Goal: Information Seeking & Learning: Learn about a topic

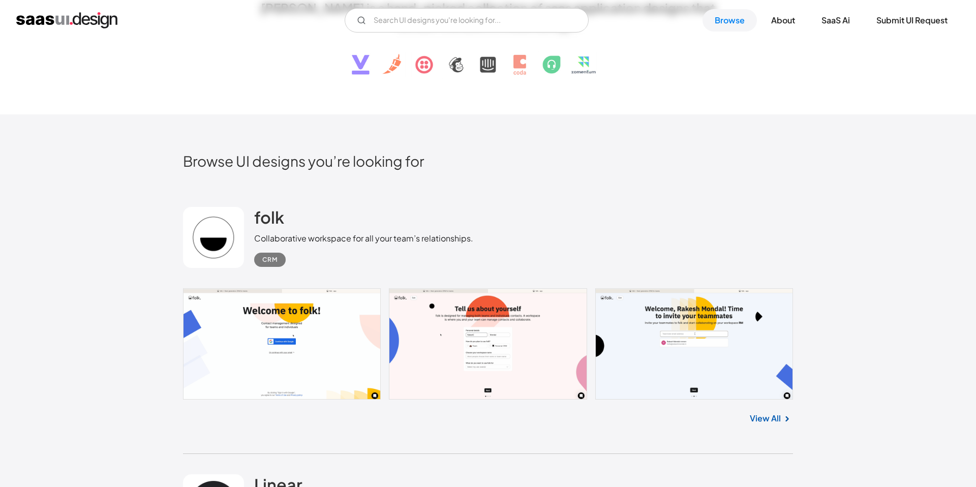
scroll to position [227, 0]
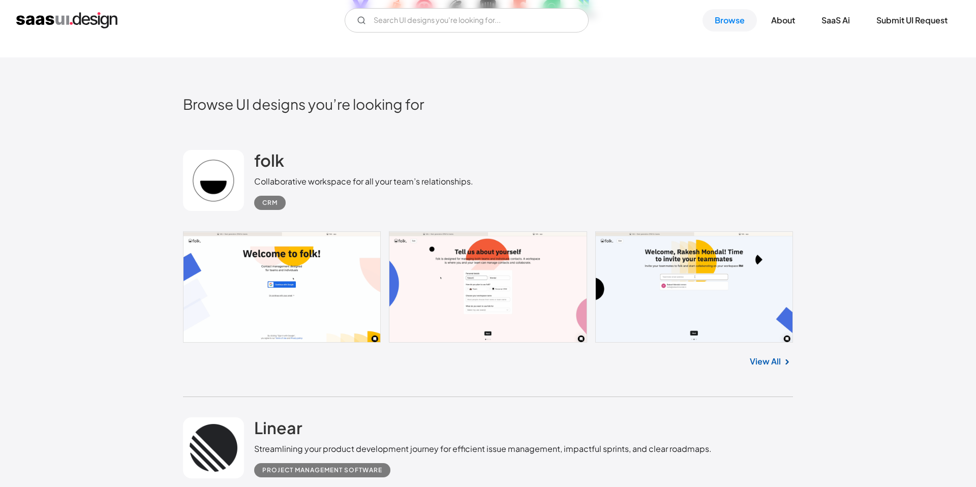
click at [244, 335] on link at bounding box center [488, 287] width 610 height 112
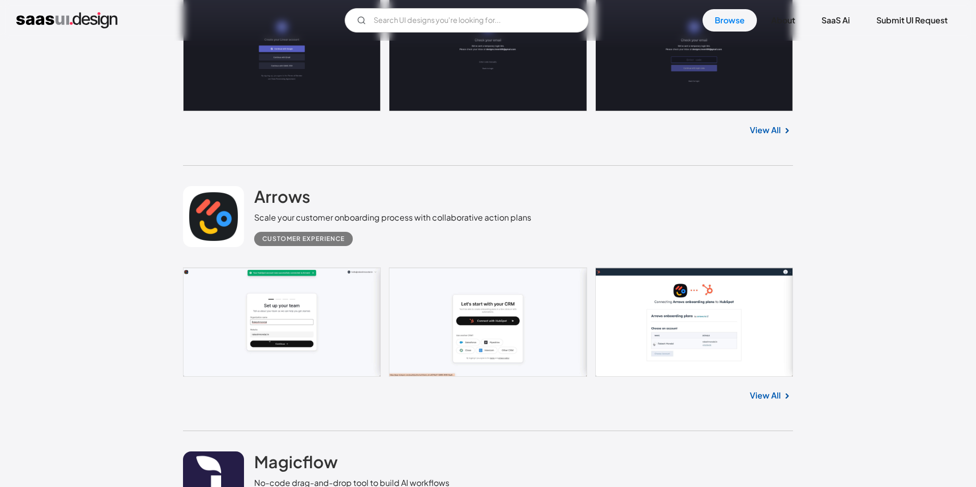
scroll to position [775, 0]
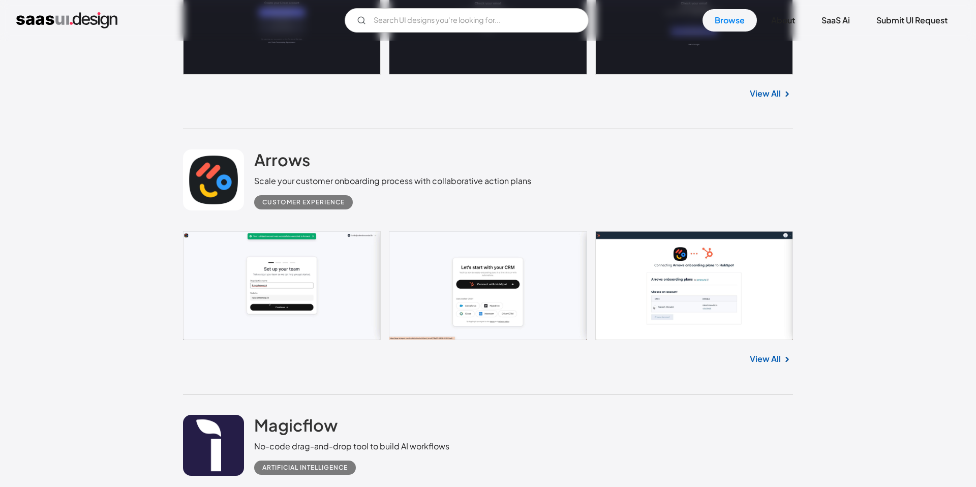
click at [361, 318] on link at bounding box center [488, 285] width 610 height 109
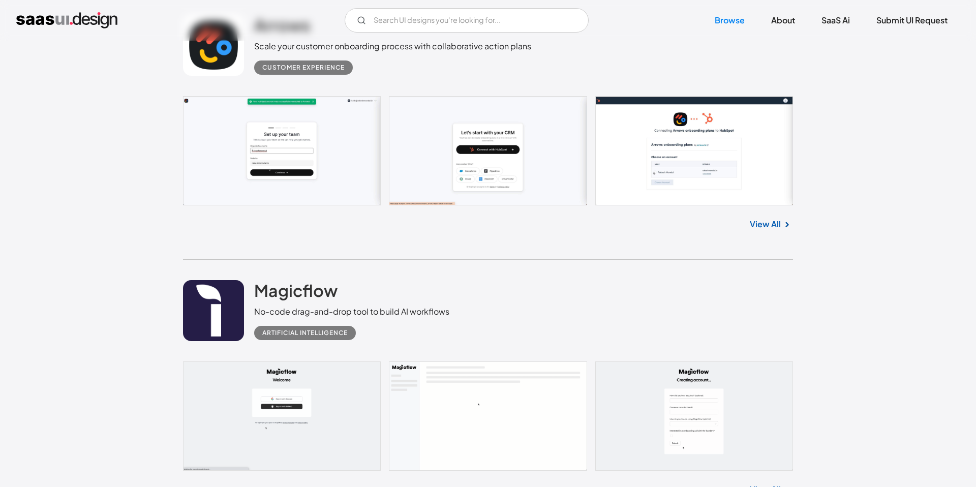
scroll to position [1045, 0]
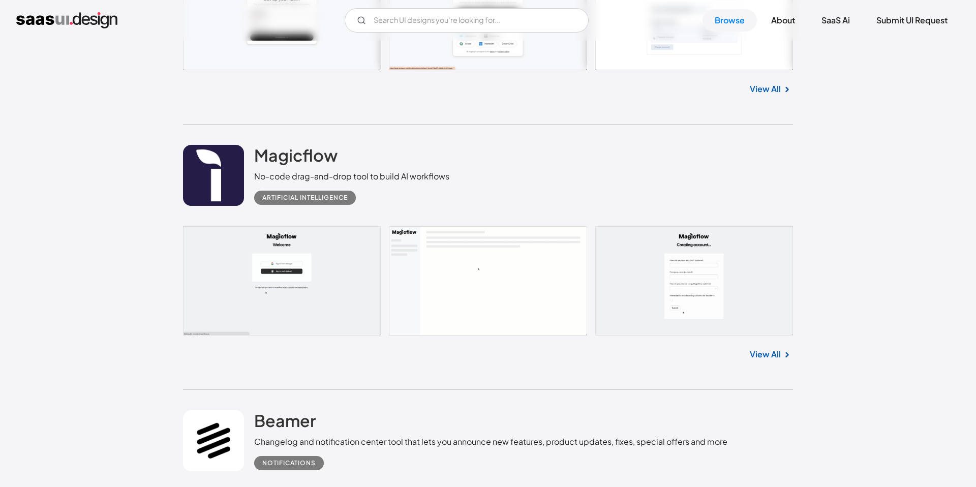
click at [777, 357] on link "View All" at bounding box center [765, 354] width 31 height 12
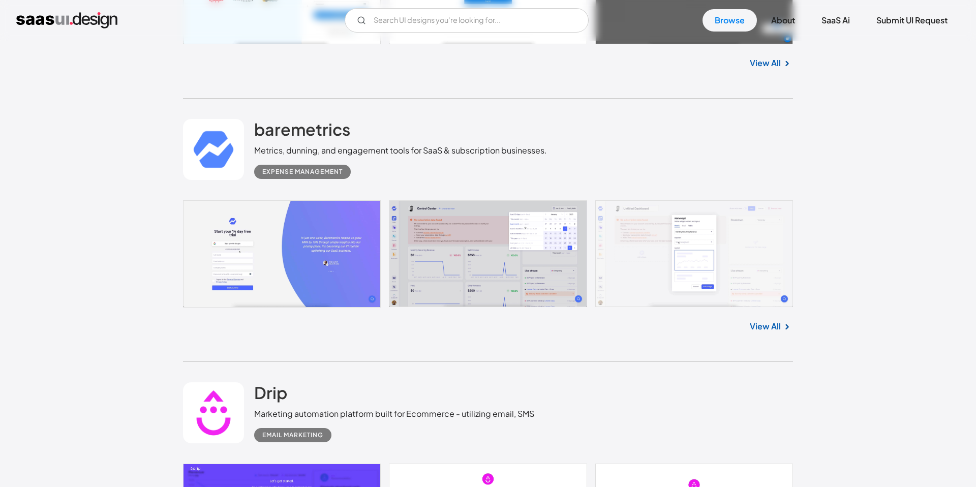
scroll to position [3226, 0]
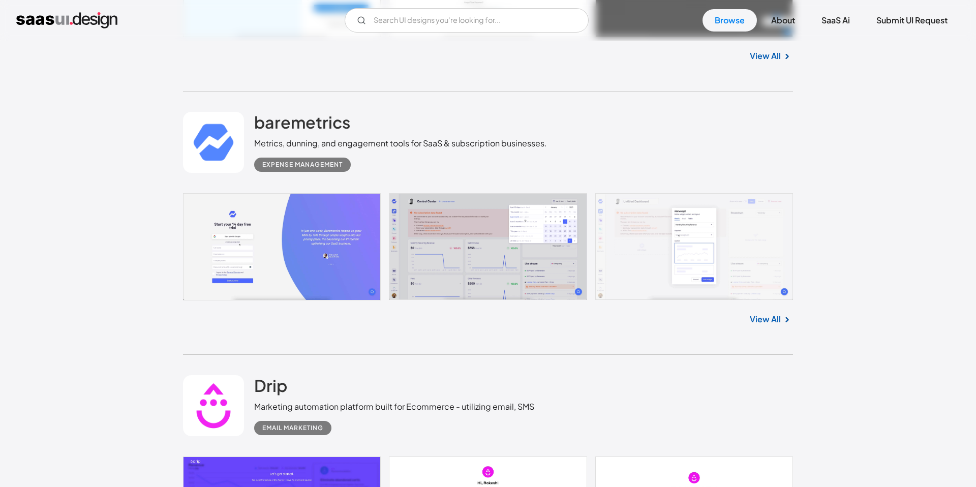
click at [767, 322] on link "View All" at bounding box center [765, 319] width 31 height 12
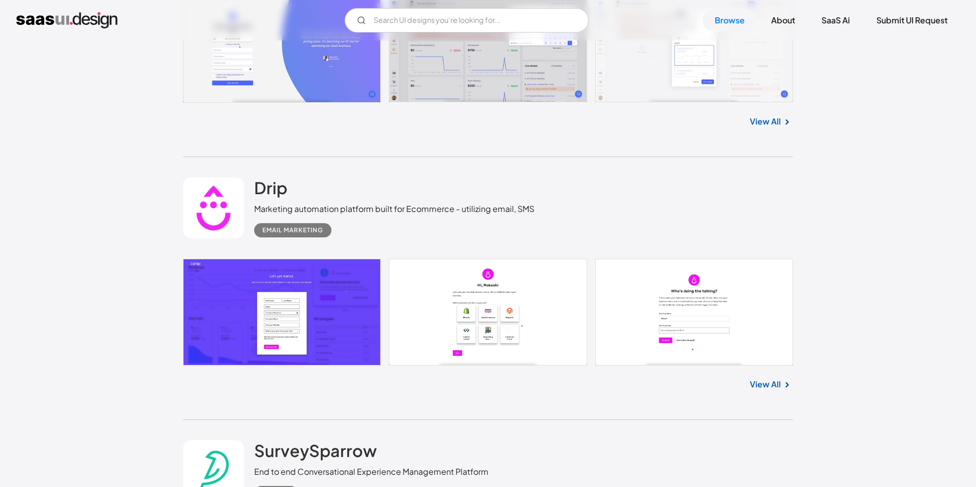
scroll to position [3427, 0]
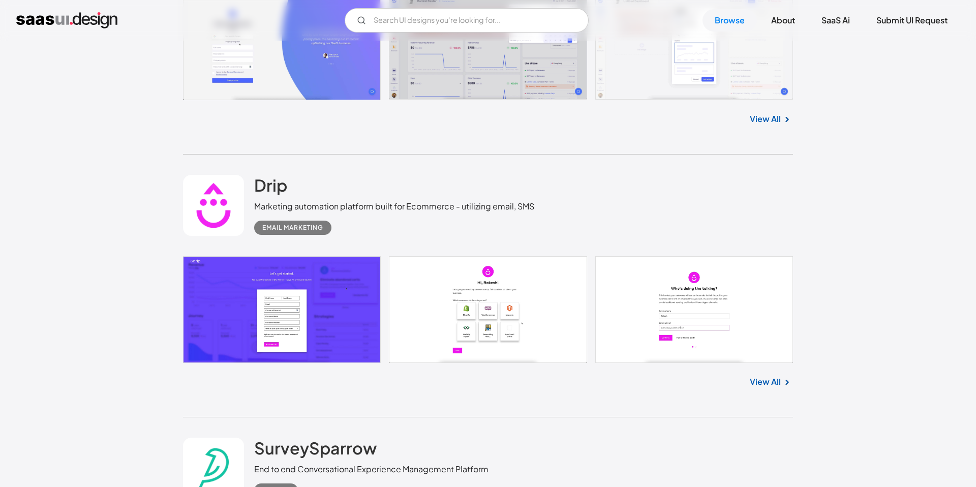
click at [770, 383] on link "View All" at bounding box center [765, 382] width 31 height 12
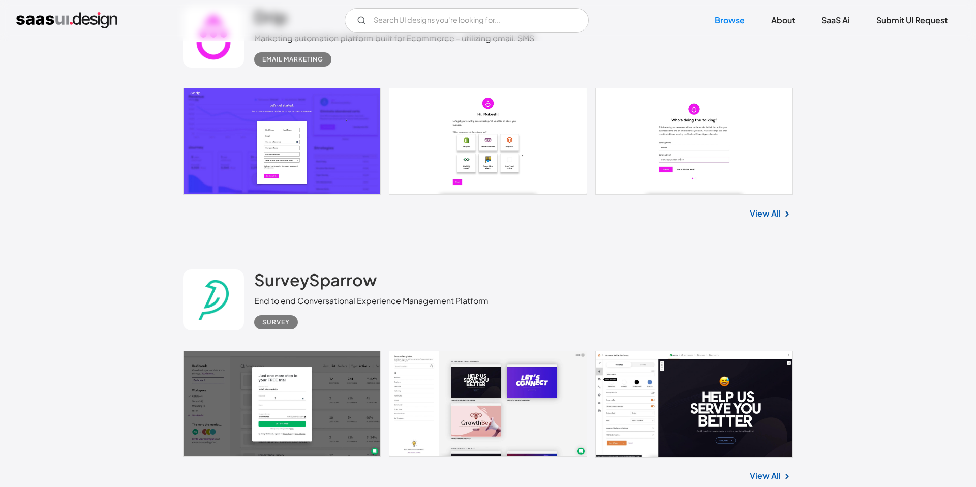
scroll to position [3671, 0]
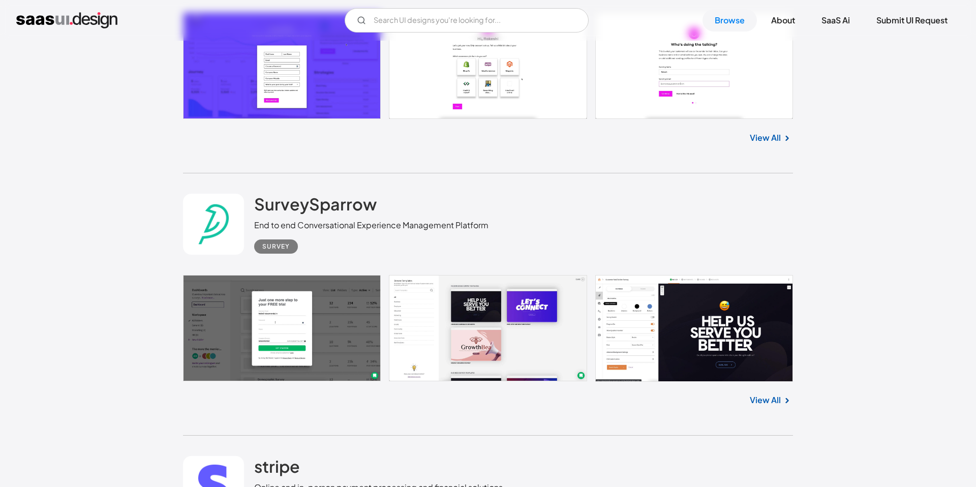
click at [768, 401] on link "View All" at bounding box center [765, 400] width 31 height 12
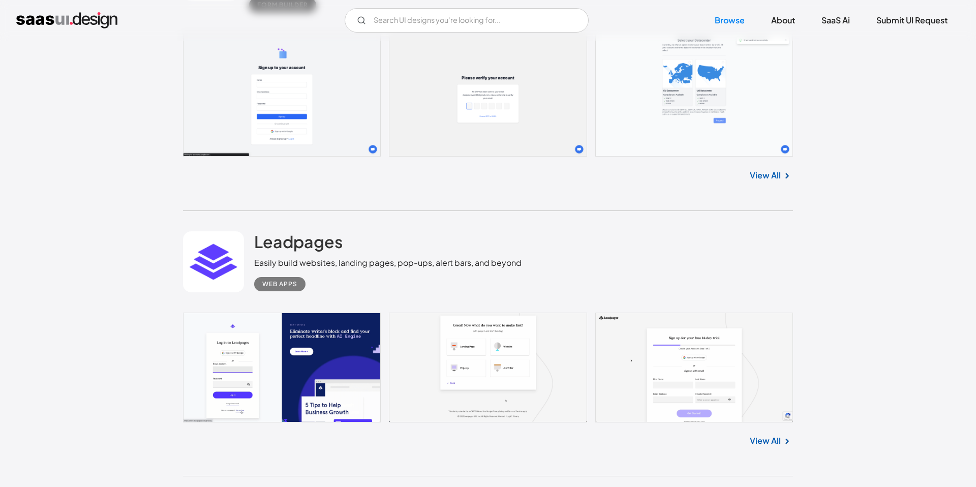
scroll to position [6900, 0]
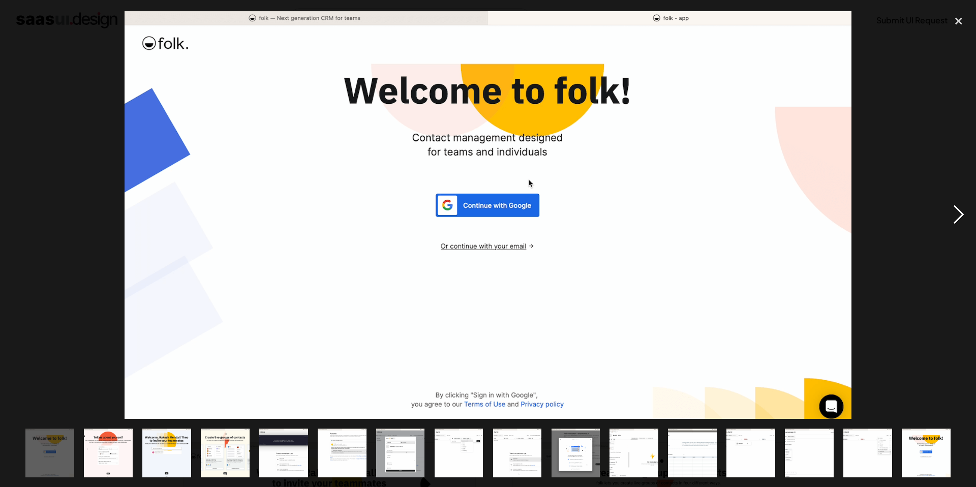
click at [963, 216] on div "next image" at bounding box center [959, 214] width 35 height 409
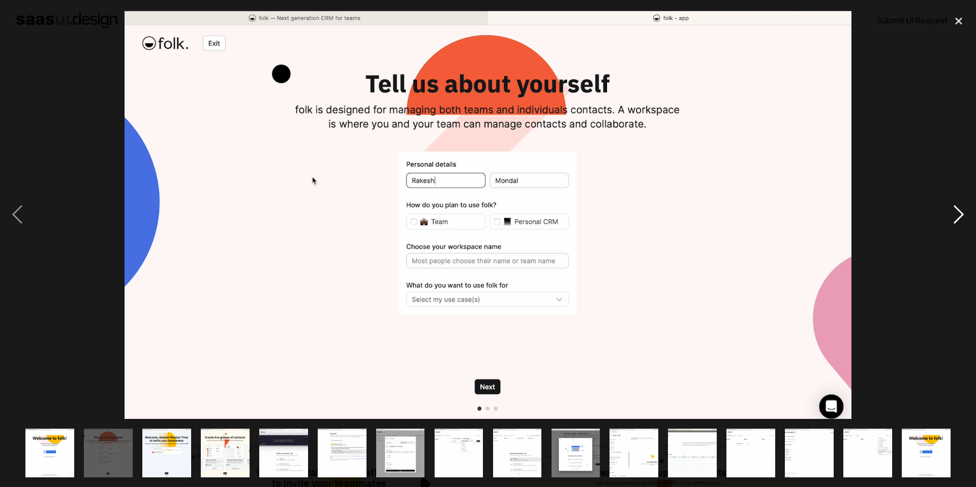
click at [963, 216] on div "next image" at bounding box center [959, 214] width 35 height 409
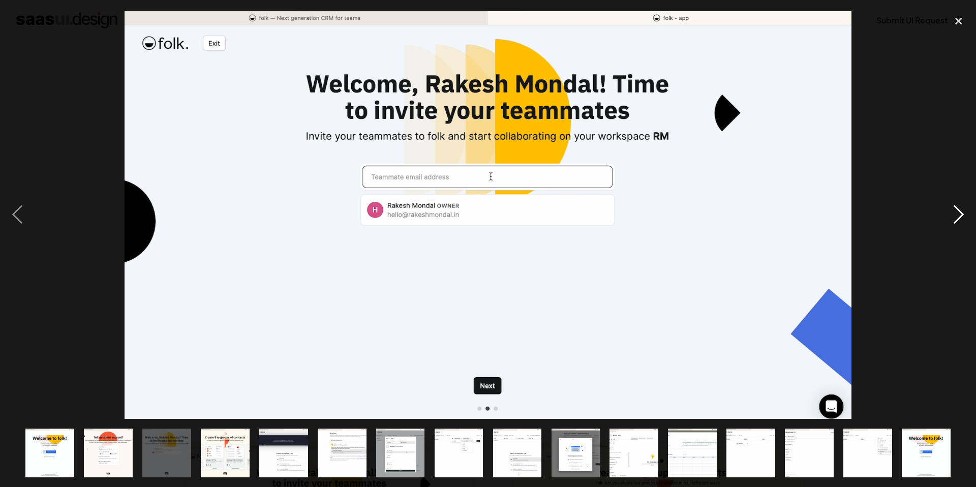
click at [963, 216] on div "next image" at bounding box center [959, 214] width 35 height 409
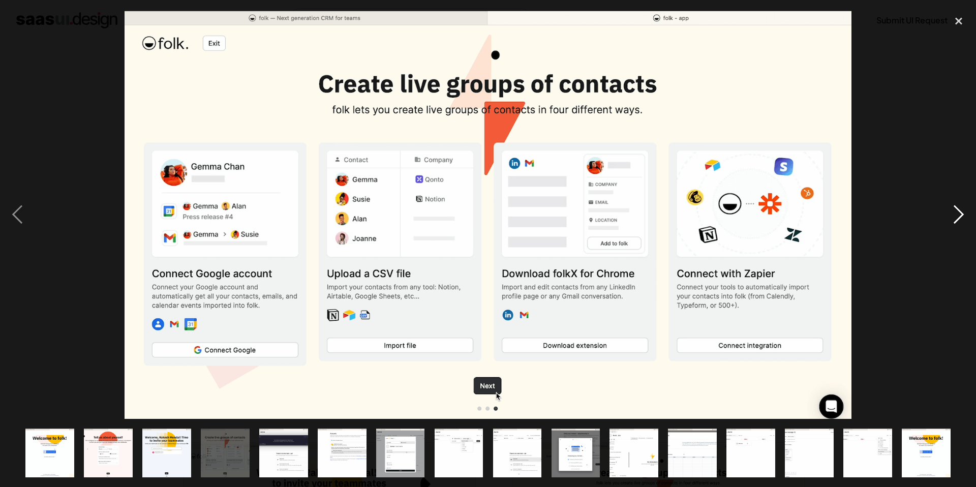
click at [963, 216] on div "next image" at bounding box center [959, 214] width 35 height 409
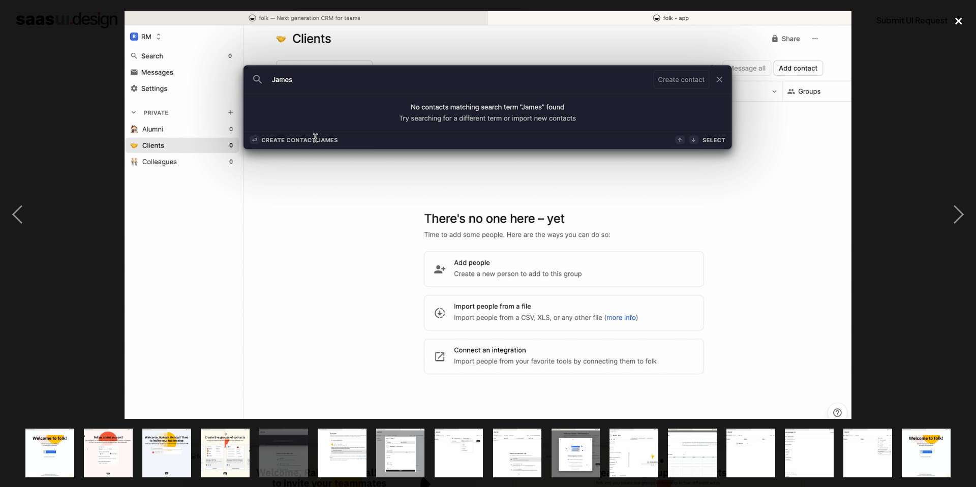
click at [961, 17] on div "close lightbox" at bounding box center [959, 21] width 35 height 22
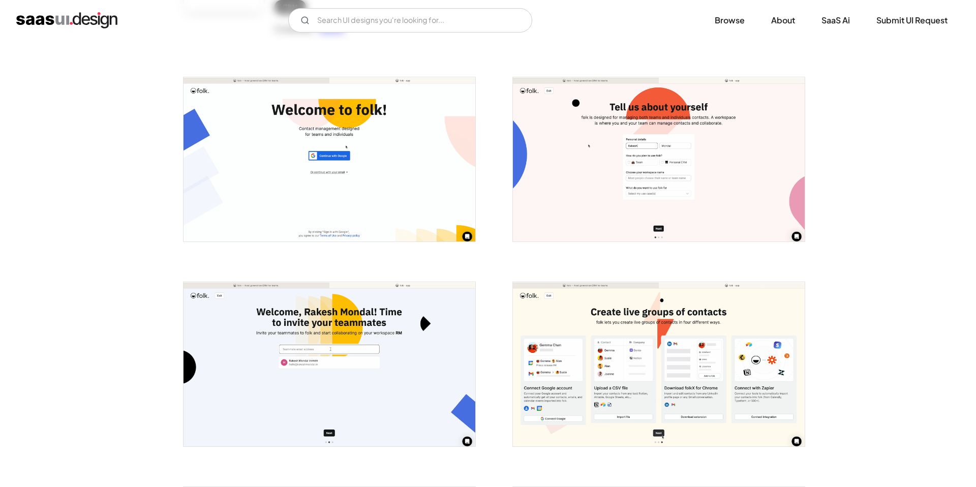
scroll to position [279, 0]
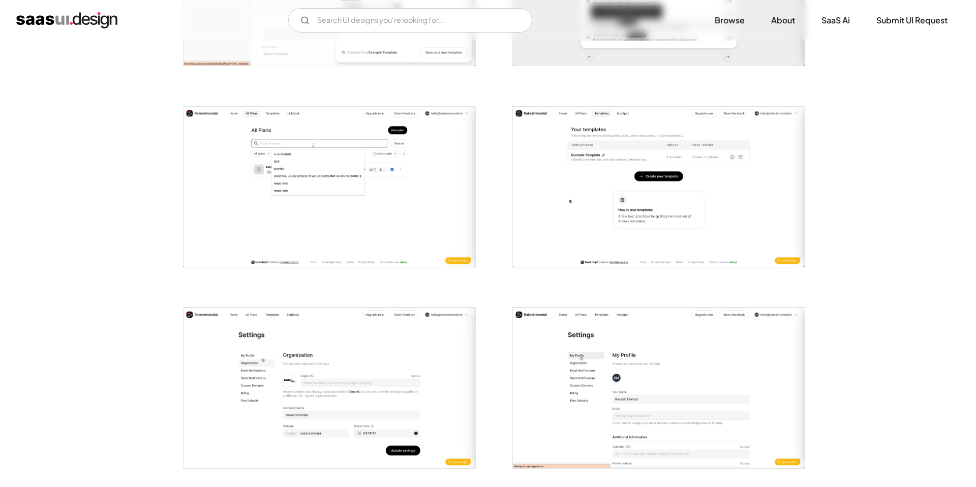
scroll to position [1561, 0]
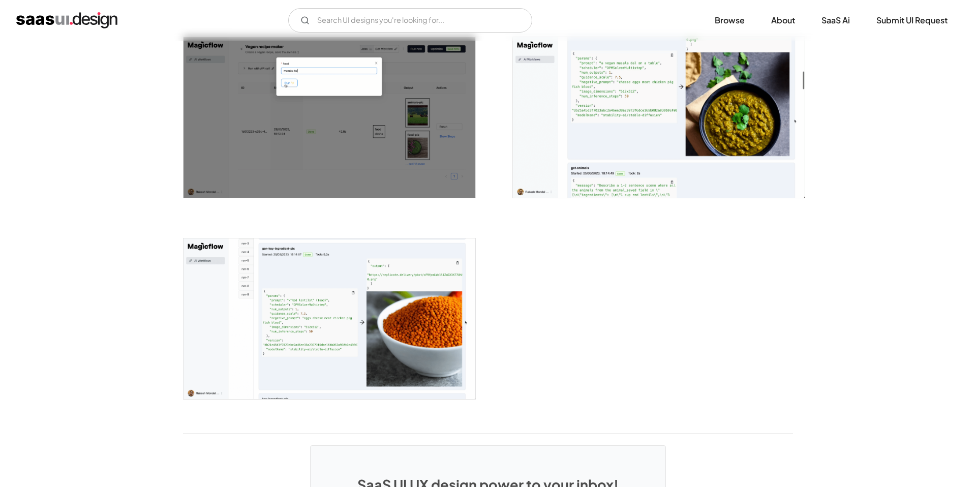
scroll to position [1461, 0]
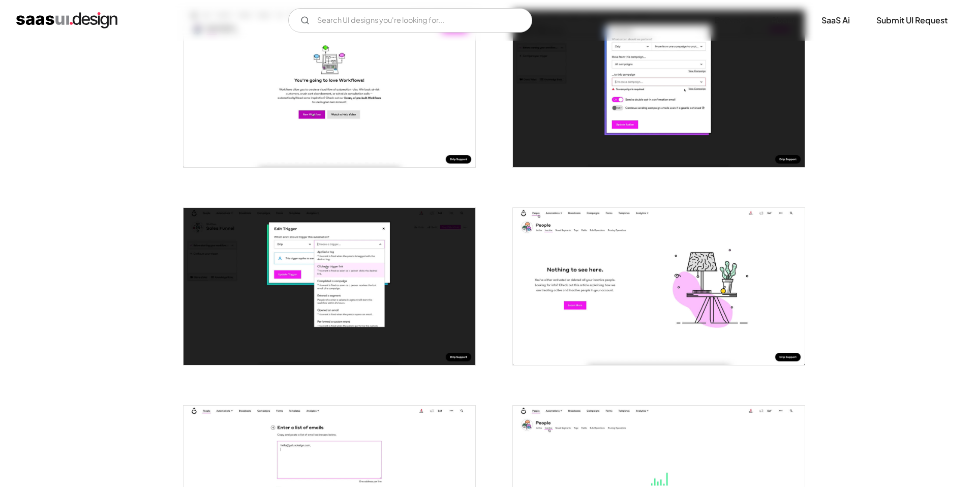
scroll to position [1058, 0]
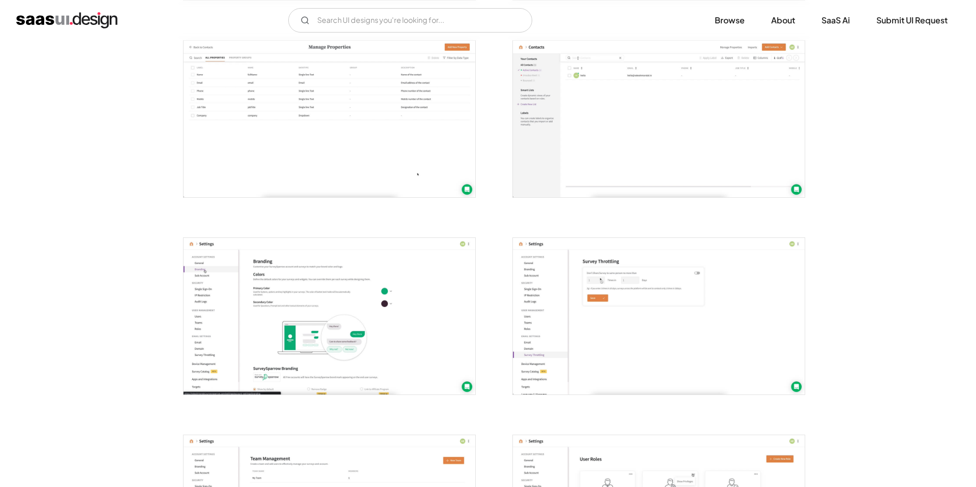
scroll to position [1579, 0]
